Goal: Task Accomplishment & Management: Manage account settings

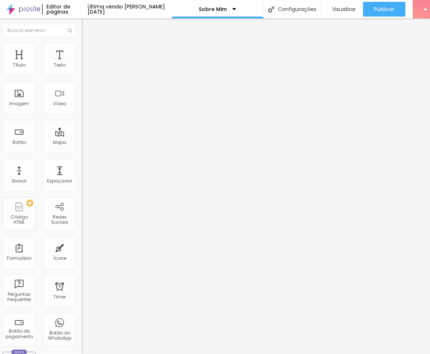
scroll to position [0, 41]
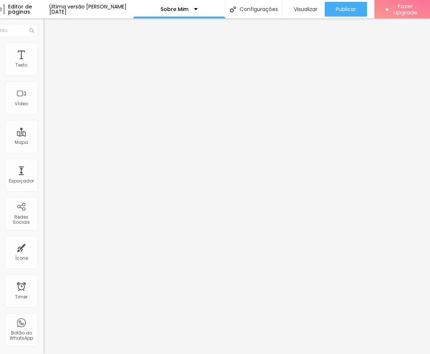
click at [43, 49] on li "Avançado" at bounding box center [85, 46] width 85 height 7
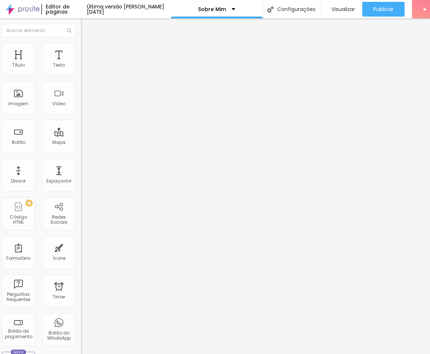
scroll to position [0, 4]
click at [80, 42] on img at bounding box center [83, 38] width 7 height 7
click at [80, 49] on li "Estilo" at bounding box center [122, 46] width 85 height 7
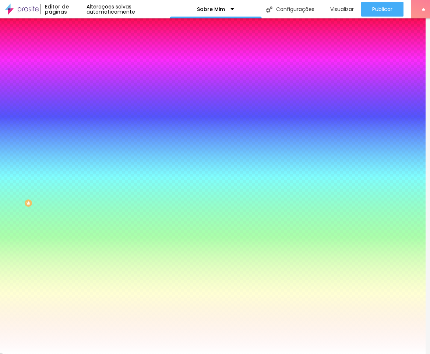
click at [80, 250] on div at bounding box center [122, 250] width 85 height 0
click at [37, 180] on div at bounding box center [211, 177] width 430 height 354
click at [263, 88] on div at bounding box center [263, 87] width 1 height 1
type input "#C04848"
click at [43, 175] on div at bounding box center [211, 177] width 430 height 354
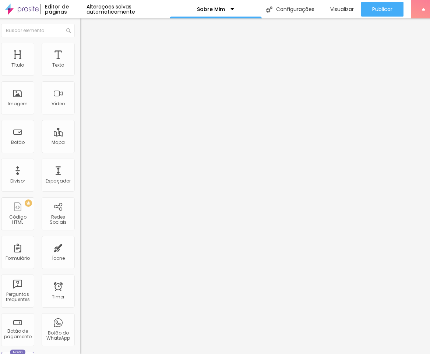
click at [80, 46] on img at bounding box center [83, 46] width 7 height 7
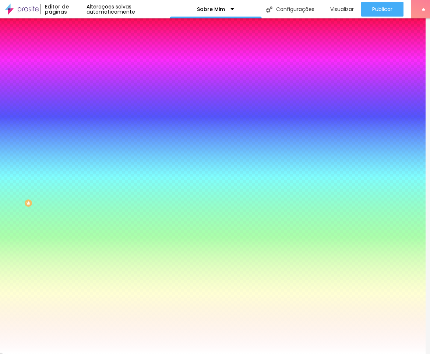
click at [80, 250] on div at bounding box center [122, 250] width 85 height 0
click at [83, 243] on icon "button" at bounding box center [85, 245] width 5 height 5
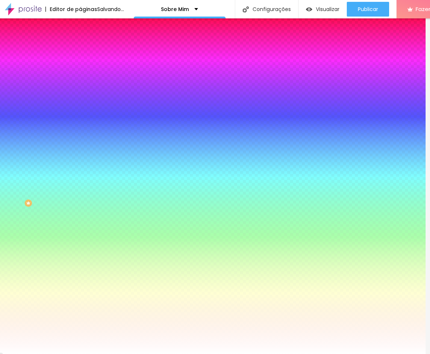
click at [83, 243] on icon "button" at bounding box center [85, 245] width 5 height 5
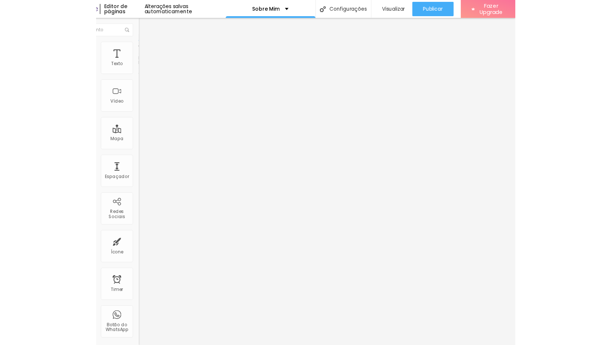
scroll to position [0, 0]
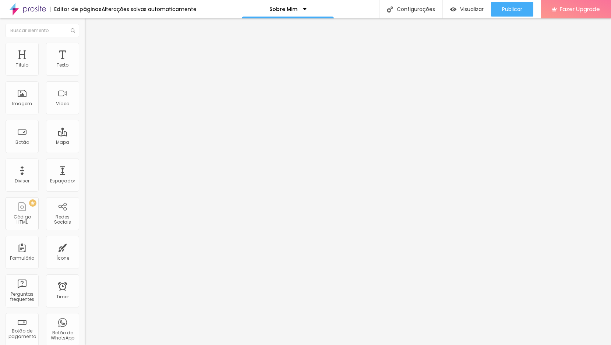
click at [91, 51] on span "Estilo" at bounding box center [96, 48] width 11 height 6
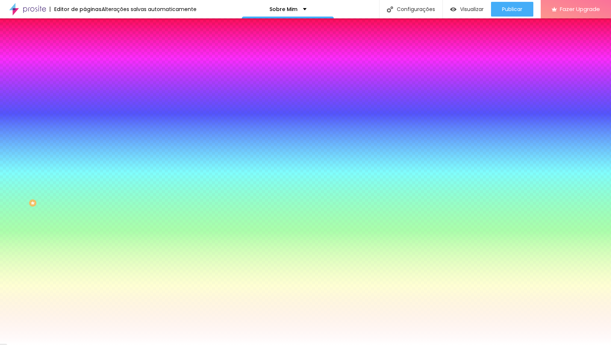
click at [85, 68] on span "Trocar imagem" at bounding box center [105, 64] width 40 height 6
click at [85, 132] on button "button" at bounding box center [90, 128] width 10 height 8
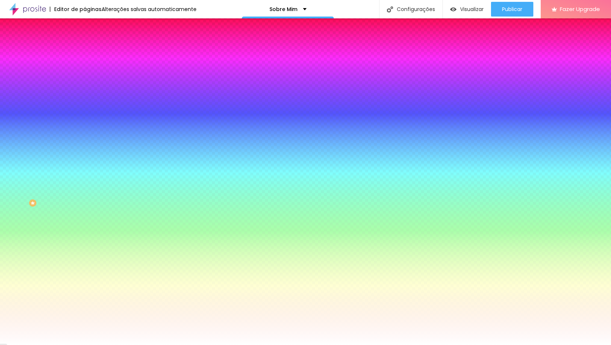
radio input "false"
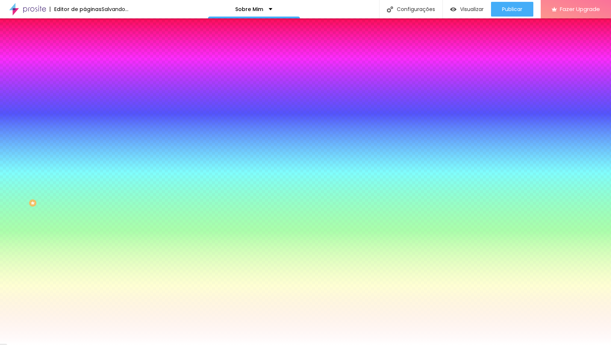
radio input "false"
radio input "true"
radio input "false"
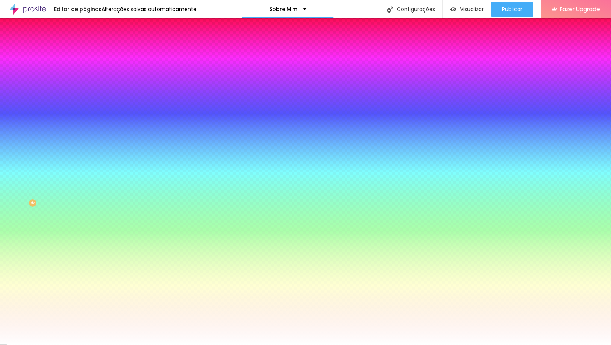
radio input "false"
radio input "true"
click at [32, 345] on div at bounding box center [305, 345] width 611 height 0
click at [85, 153] on button "button" at bounding box center [90, 149] width 10 height 8
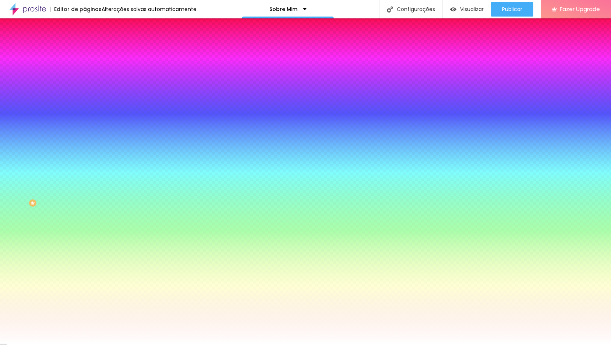
radio input "false"
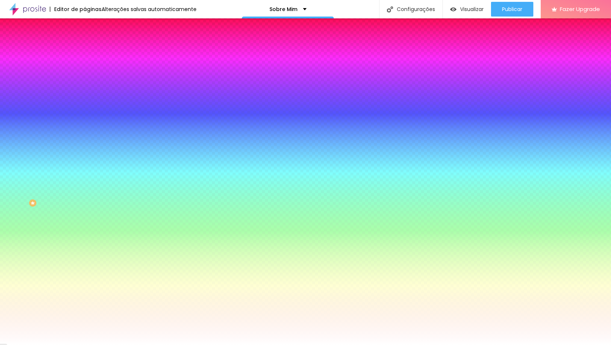
radio input "false"
radio input "true"
radio input "false"
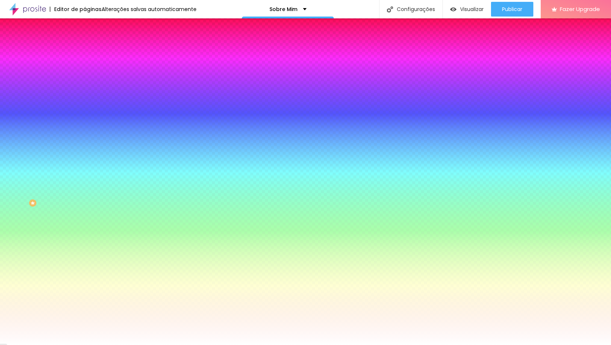
radio input "false"
radio input "true"
click at [64, 345] on div at bounding box center [305, 345] width 611 height 0
click at [85, 57] on li "Avançado" at bounding box center [127, 53] width 85 height 7
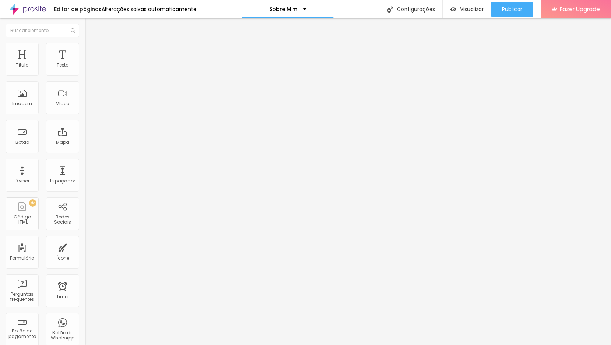
click at [85, 43] on li "Conteúdo" at bounding box center [127, 38] width 85 height 7
click at [85, 75] on div "Modo Encaixotado Encaixotado Completo" at bounding box center [127, 67] width 85 height 20
click at [85, 67] on span "Encaixotado" at bounding box center [99, 64] width 29 height 6
click at [85, 50] on li "Estilo" at bounding box center [127, 46] width 85 height 7
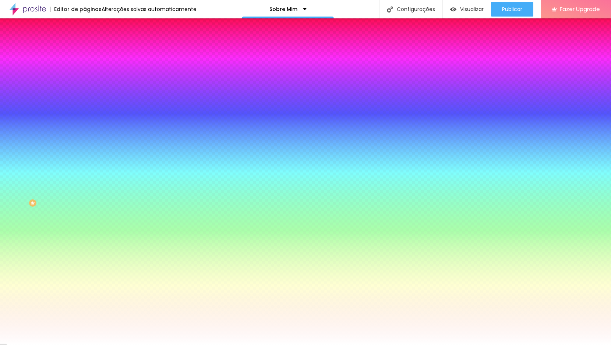
click at [85, 87] on div "Efeito da Imagem Nenhum Nenhum Parallax" at bounding box center [127, 77] width 85 height 20
click at [85, 77] on span "Nenhum" at bounding box center [94, 73] width 19 height 6
click at [85, 88] on span "Parallax" at bounding box center [94, 85] width 18 height 6
click at [85, 81] on span "Nenhum" at bounding box center [94, 78] width 19 height 6
